Goal: Find specific page/section: Find specific page/section

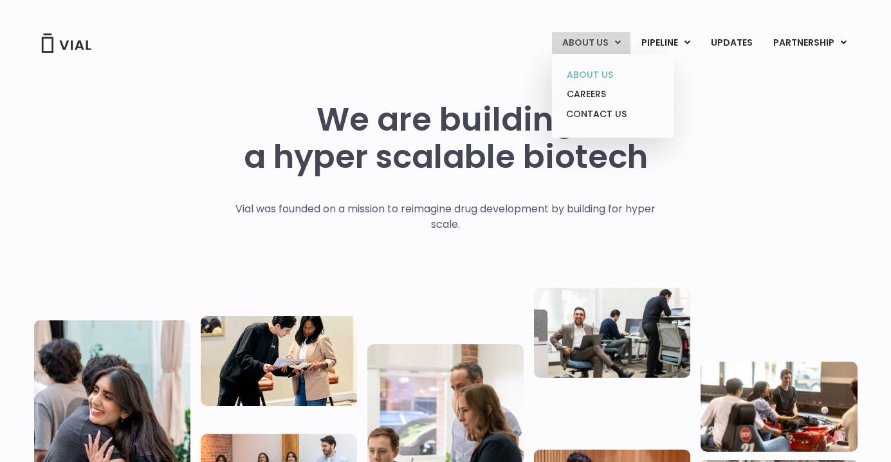
click at [593, 78] on link "ABOUT US" at bounding box center [613, 75] width 113 height 20
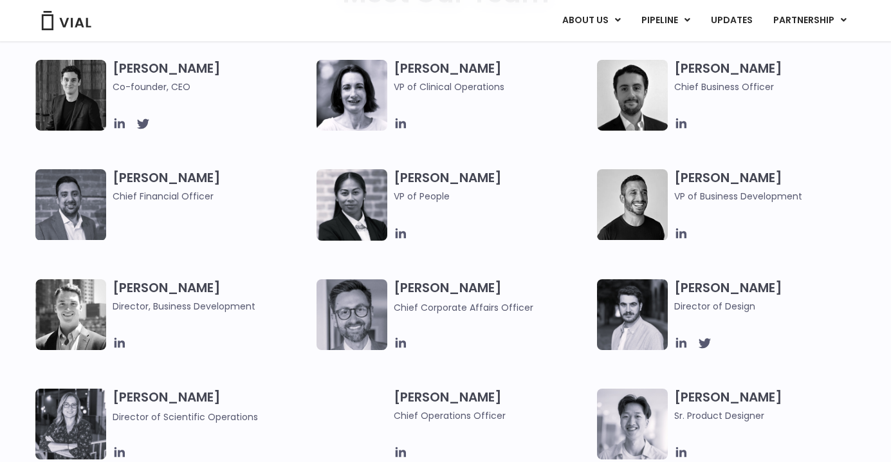
scroll to position [730, 0]
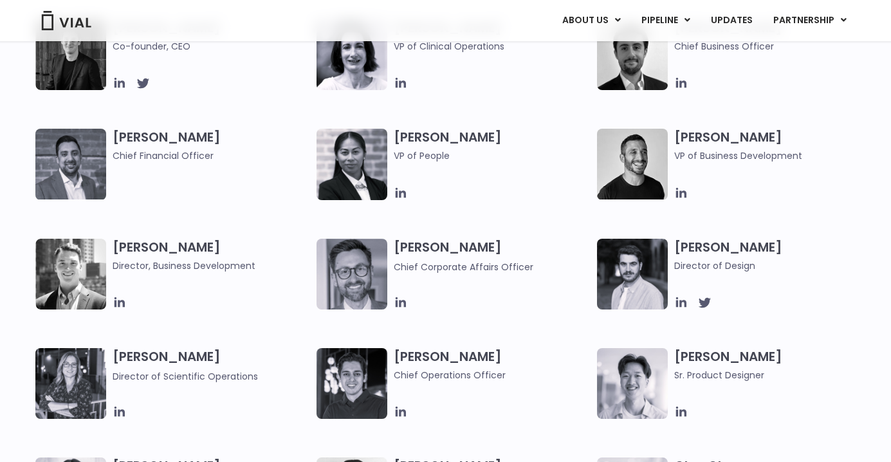
click at [478, 248] on h3 "Paolo Mastrangelo Chief Corporate Affairs Officer" at bounding box center [493, 256] width 198 height 35
click at [396, 306] on icon at bounding box center [400, 302] width 10 height 10
